Goal: Information Seeking & Learning: Check status

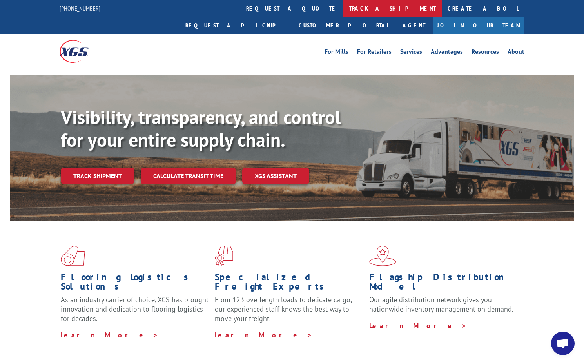
click at [344, 8] on link "track a shipment" at bounding box center [393, 8] width 98 height 17
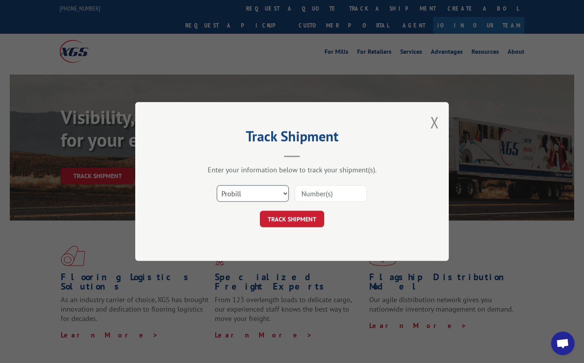
click at [240, 196] on select "Select category... Probill BOL PO" at bounding box center [253, 193] width 72 height 16
select select "bol"
click at [217, 185] on select "Select category... Probill BOL PO" at bounding box center [253, 193] width 72 height 16
click at [310, 193] on input at bounding box center [331, 193] width 72 height 16
type input "6"
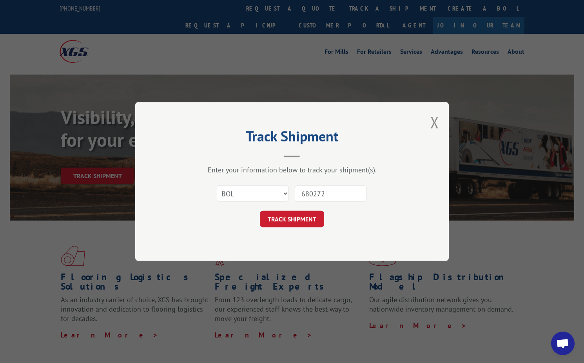
type input "6802724"
click button "TRACK SHIPMENT" at bounding box center [292, 219] width 64 height 16
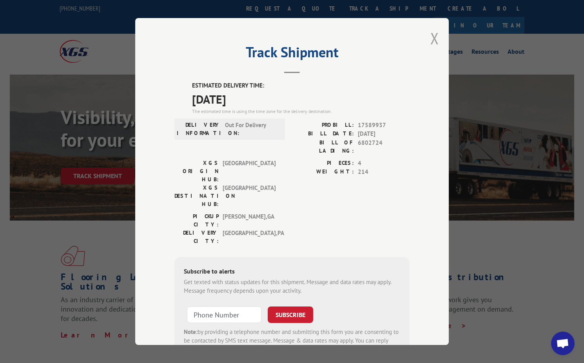
click at [434, 42] on button "Close modal" at bounding box center [435, 38] width 9 height 21
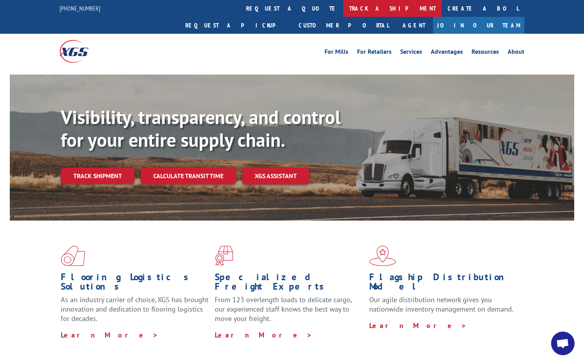
click at [344, 11] on link "track a shipment" at bounding box center [393, 8] width 98 height 17
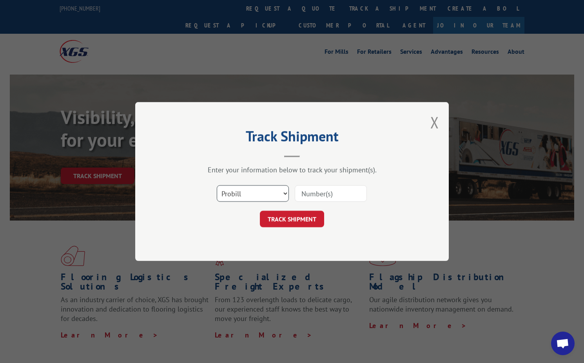
click at [265, 191] on select "Select category... Probill BOL PO" at bounding box center [253, 193] width 72 height 16
select select "bol"
click at [217, 185] on select "Select category... Probill BOL PO" at bounding box center [253, 193] width 72 height 16
click at [303, 196] on input at bounding box center [331, 193] width 72 height 16
type input "6002490"
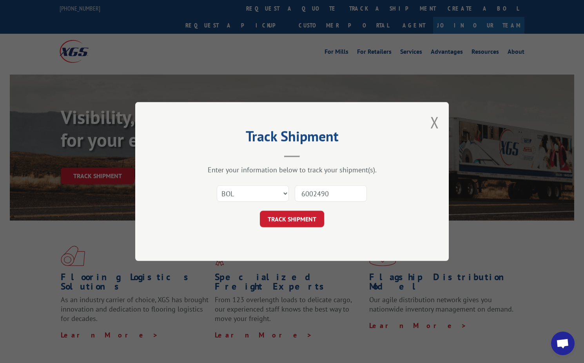
click button "TRACK SHIPMENT" at bounding box center [292, 219] width 64 height 16
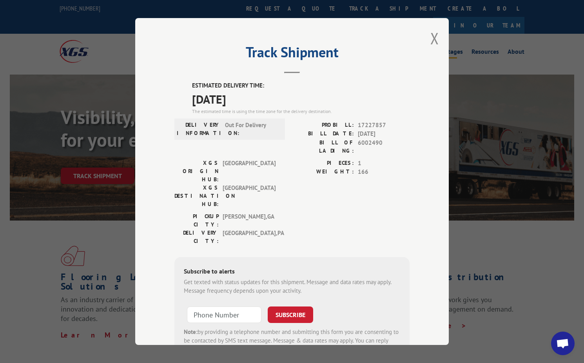
click at [431, 38] on button "Close modal" at bounding box center [435, 38] width 9 height 21
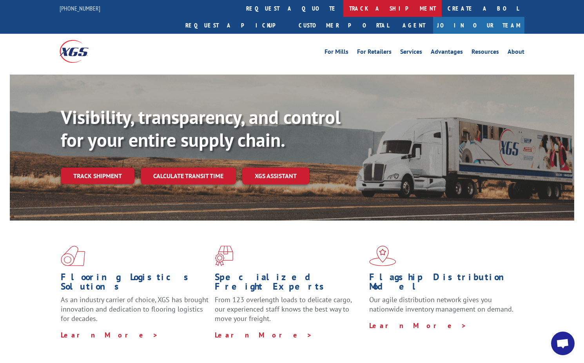
click at [344, 10] on link "track a shipment" at bounding box center [393, 8] width 98 height 17
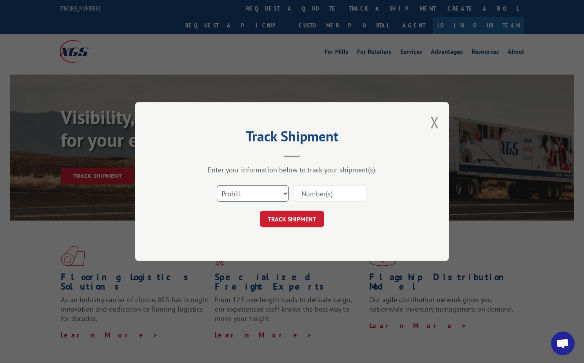
click at [248, 195] on select "Select category... Probill BOL PO" at bounding box center [253, 193] width 72 height 16
select select "bol"
click at [217, 185] on select "Select category... Probill BOL PO" at bounding box center [253, 193] width 72 height 16
click at [316, 193] on input at bounding box center [331, 193] width 72 height 16
type input "6004389"
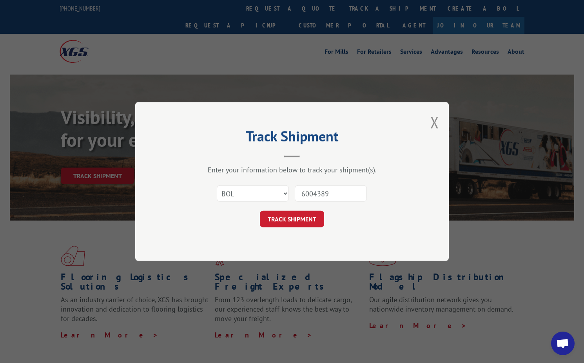
click button "TRACK SHIPMENT" at bounding box center [292, 219] width 64 height 16
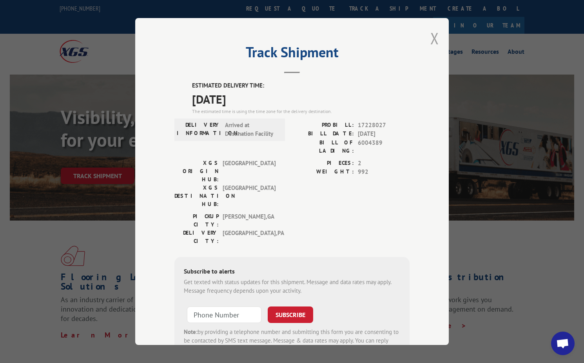
click at [434, 34] on button "Close modal" at bounding box center [435, 38] width 9 height 21
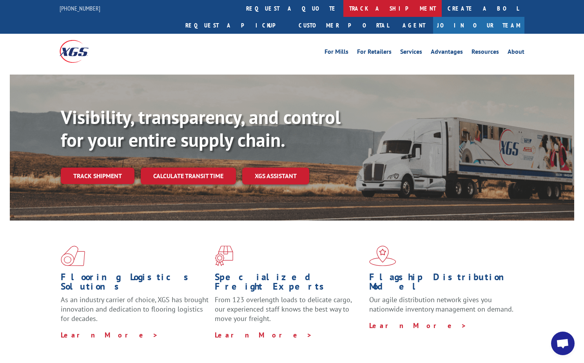
click at [344, 8] on link "track a shipment" at bounding box center [393, 8] width 98 height 17
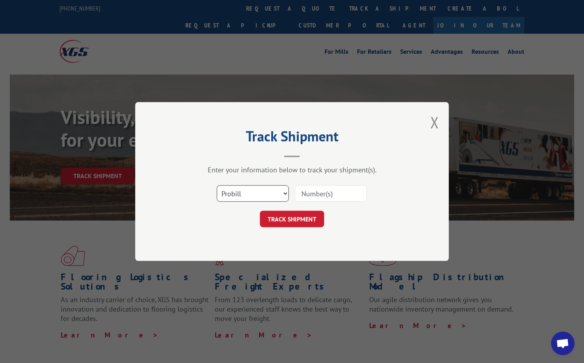
click at [264, 197] on select "Select category... Probill BOL PO" at bounding box center [253, 193] width 72 height 16
select select "bol"
click at [217, 185] on select "Select category... Probill BOL PO" at bounding box center [253, 193] width 72 height 16
click at [308, 196] on input at bounding box center [331, 193] width 72 height 16
type input "6008973"
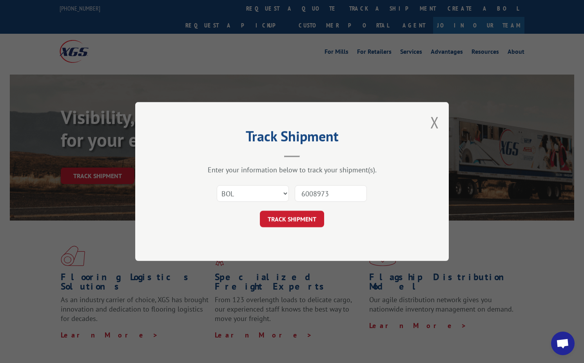
click button "TRACK SHIPMENT" at bounding box center [292, 219] width 64 height 16
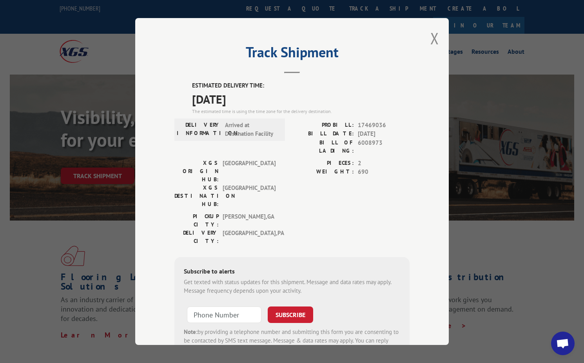
click at [427, 42] on div "Track Shipment ESTIMATED DELIVERY TIME: [DATE] The estimated time is using the …" at bounding box center [292, 181] width 314 height 327
click at [431, 41] on button "Close modal" at bounding box center [435, 38] width 9 height 21
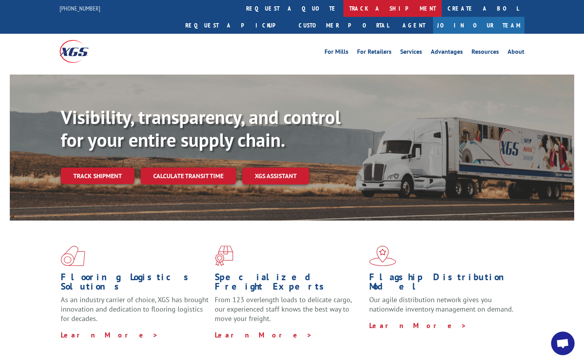
click at [344, 12] on link "track a shipment" at bounding box center [393, 8] width 98 height 17
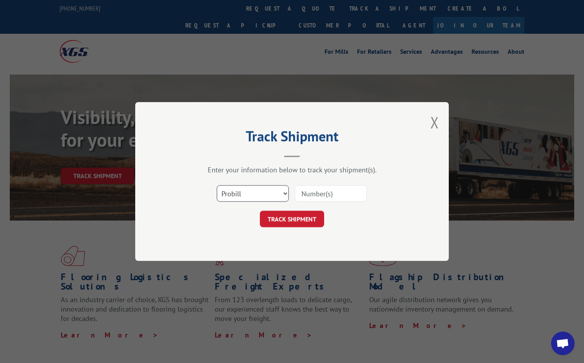
click at [258, 190] on select "Select category... Probill BOL PO" at bounding box center [253, 193] width 72 height 16
select select "bol"
click at [217, 185] on select "Select category... Probill BOL PO" at bounding box center [253, 193] width 72 height 16
click at [297, 196] on input at bounding box center [331, 193] width 72 height 16
type input "6010641"
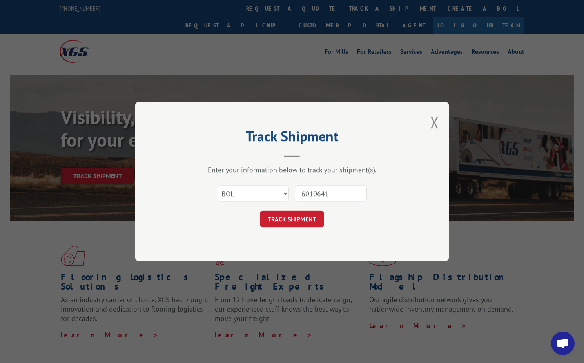
click button "TRACK SHIPMENT" at bounding box center [292, 219] width 64 height 16
